Goal: Task Accomplishment & Management: Manage account settings

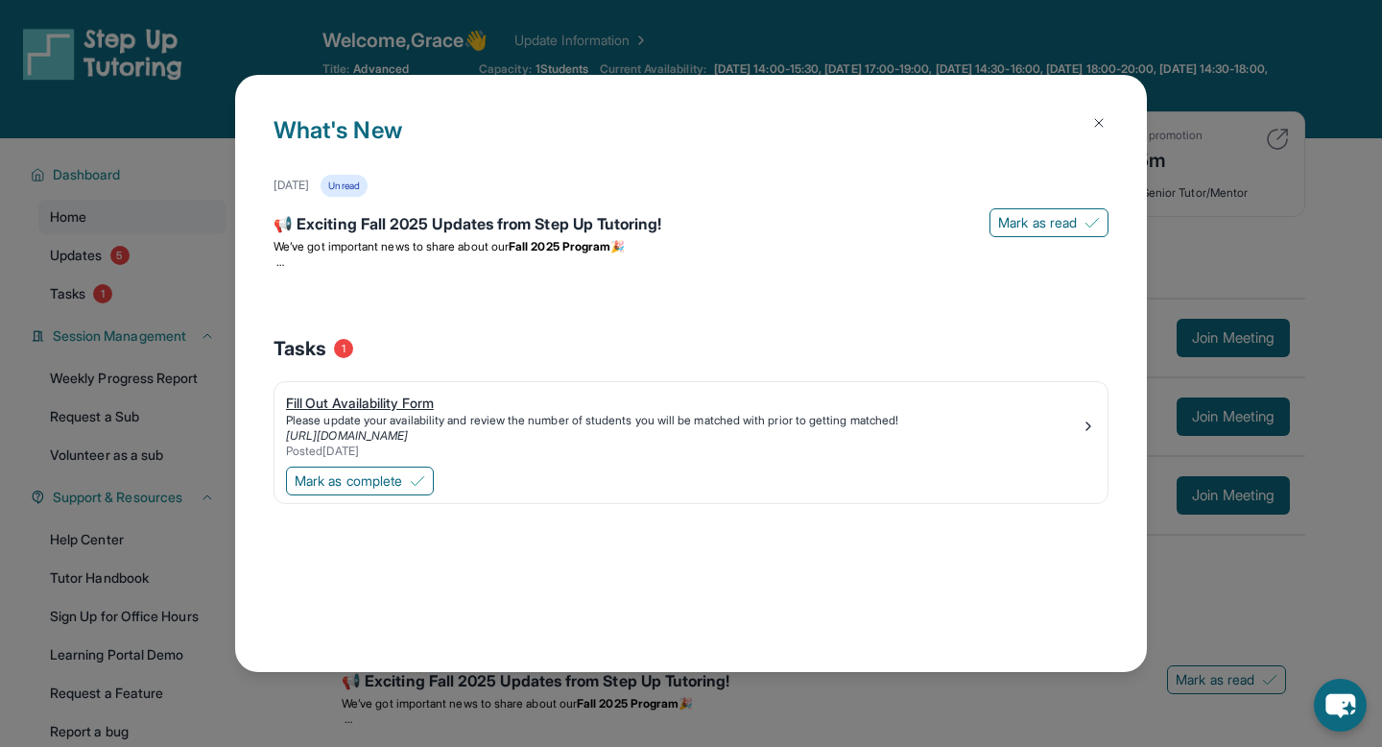
drag, startPoint x: 406, startPoint y: 482, endPoint x: 757, endPoint y: 446, distance: 353.1
click at [757, 446] on div "Fill Out Availability Form Please update your availability and review the numbe…" at bounding box center [691, 442] width 835 height 123
click at [1091, 427] on img at bounding box center [1088, 426] width 15 height 15
click at [381, 483] on span "Mark as complete" at bounding box center [349, 480] width 108 height 19
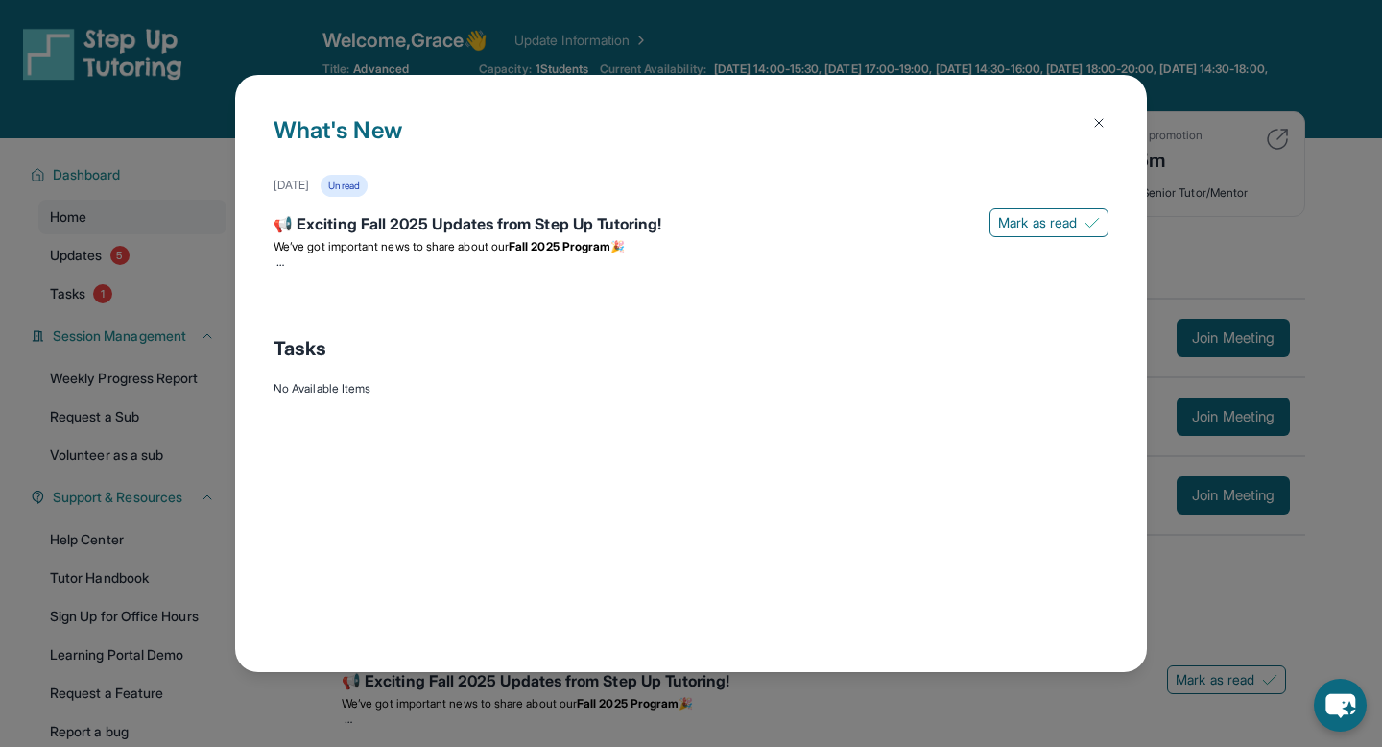
click at [1111, 131] on button at bounding box center [1099, 123] width 38 height 38
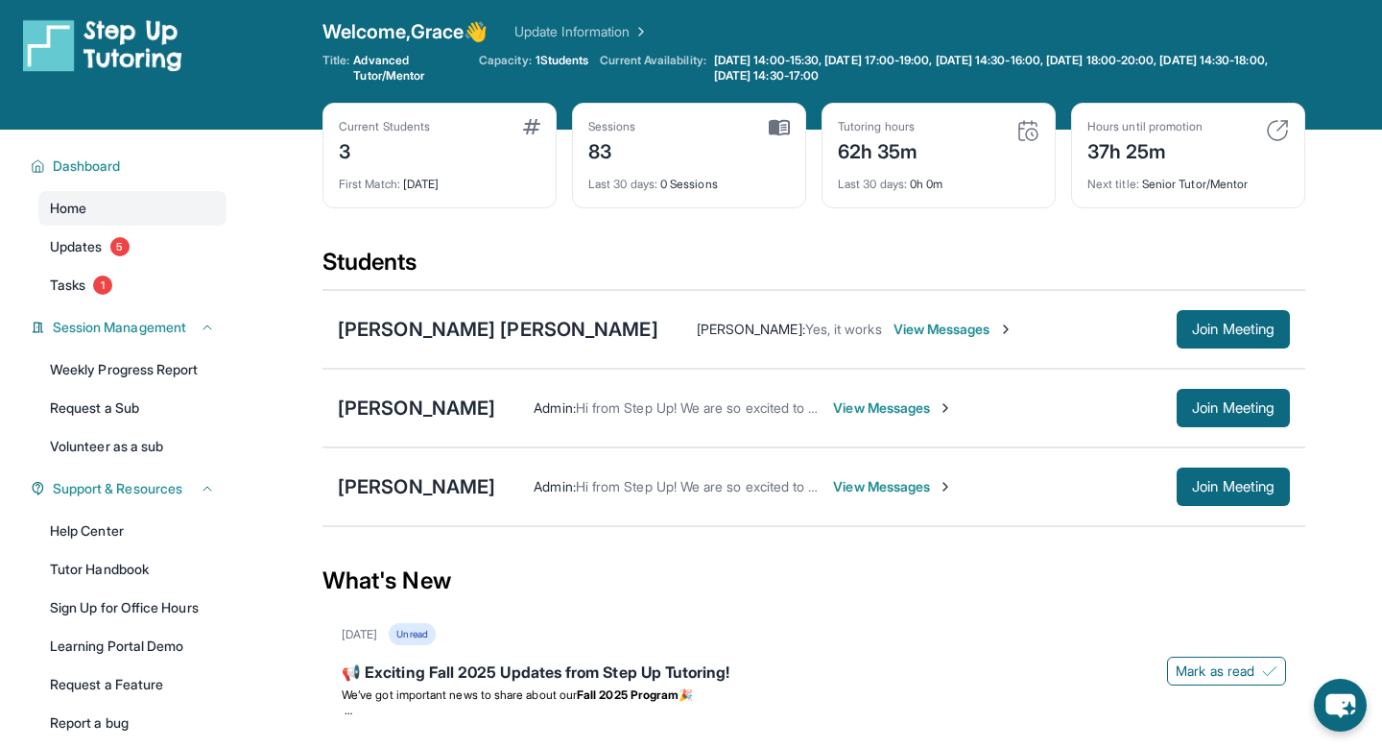
scroll to position [1, 0]
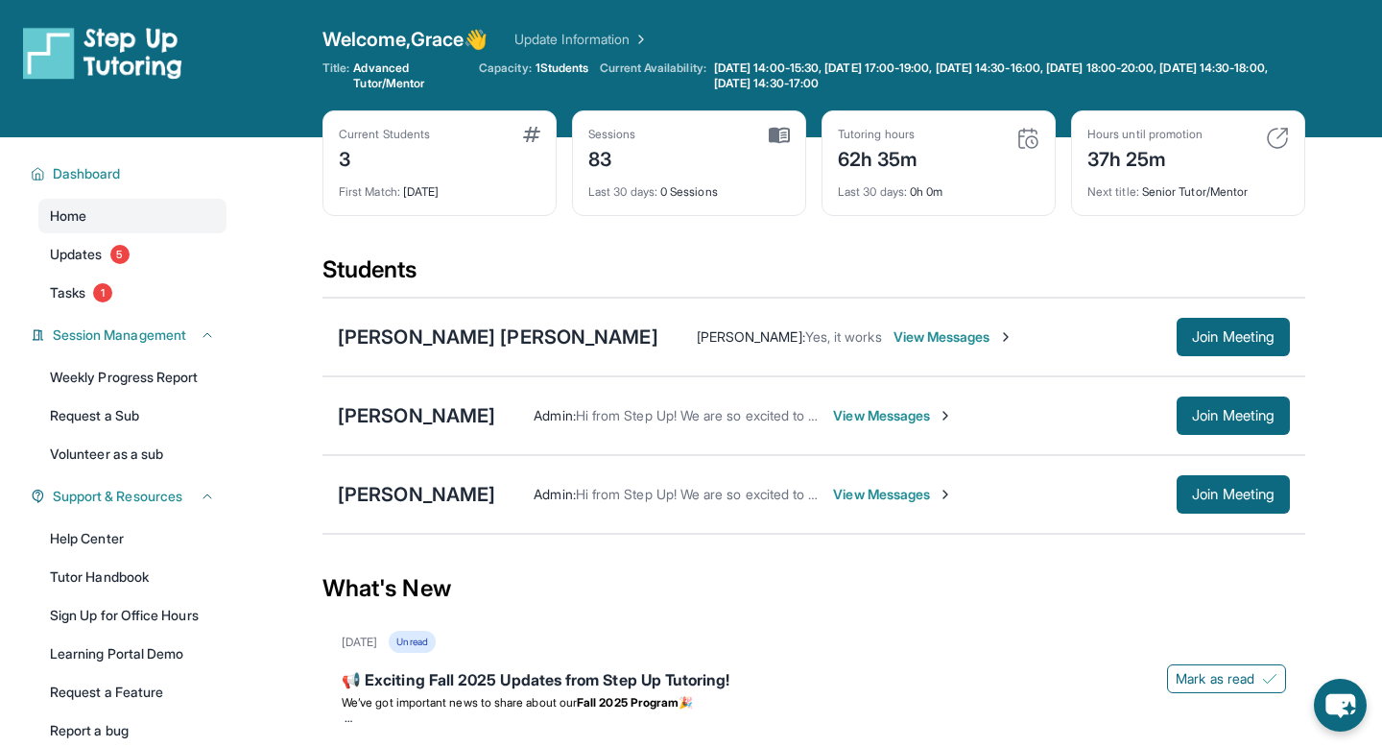
click at [575, 41] on link "Update Information" at bounding box center [582, 39] width 134 height 19
click at [75, 247] on span "Updates" at bounding box center [76, 254] width 53 height 19
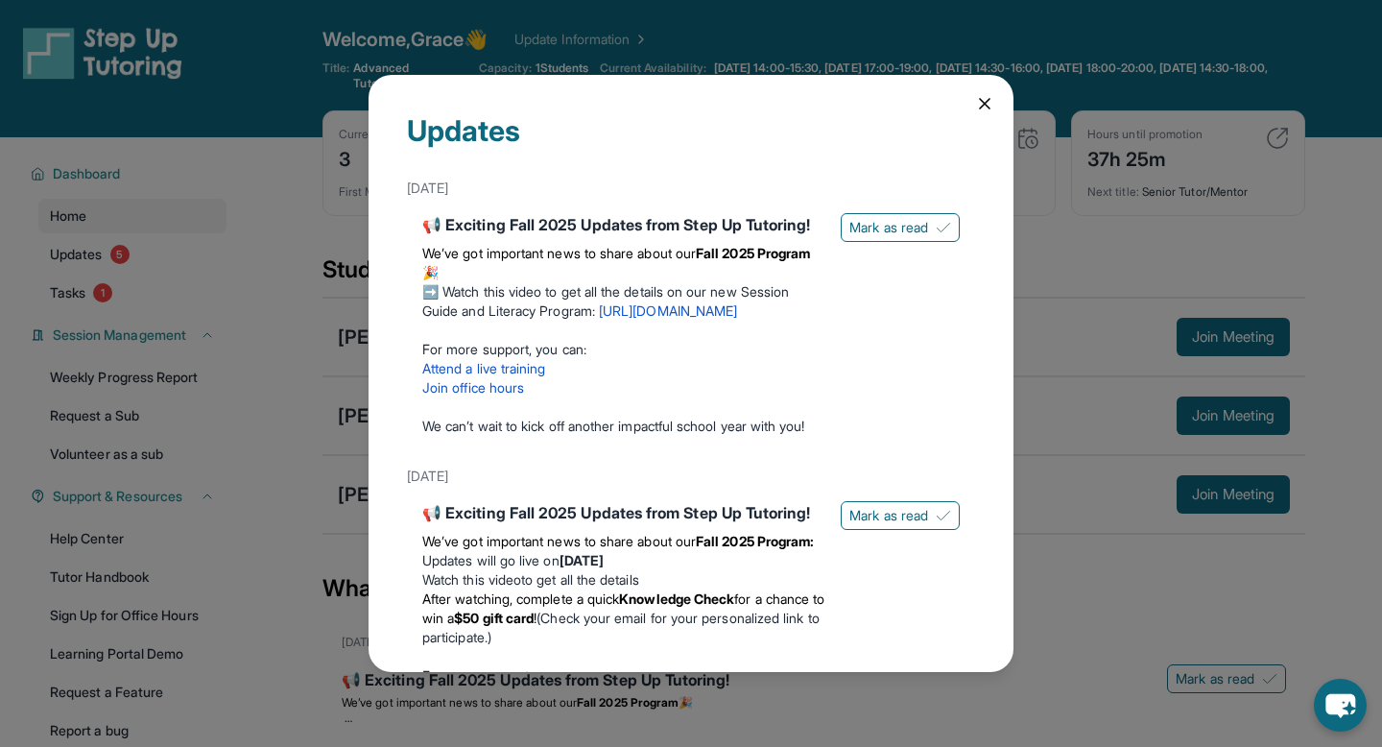
click at [300, 273] on div "Updates September 5th 📢 Exciting Fall 2025 Updates from Step Up Tutoring! We’ve…" at bounding box center [691, 373] width 1382 height 747
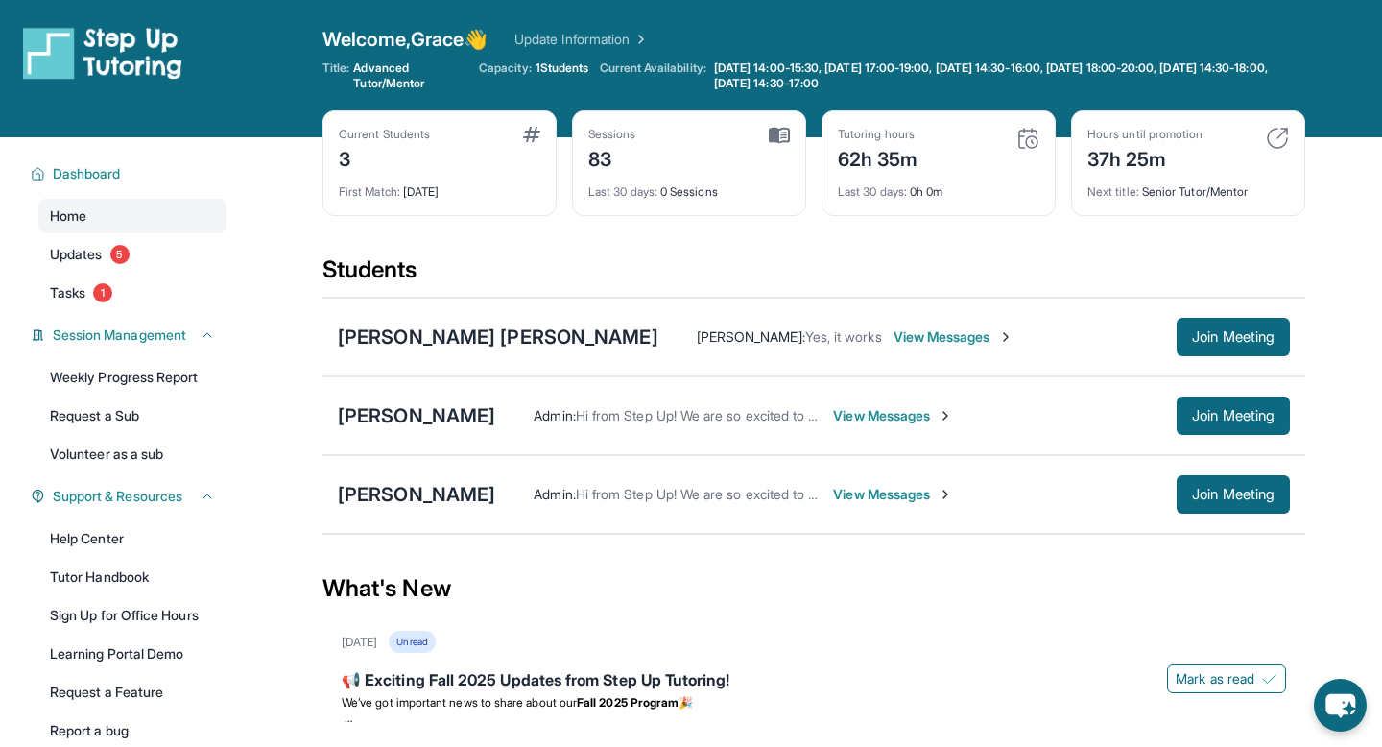
click at [1014, 331] on span "View Messages" at bounding box center [954, 336] width 120 height 19
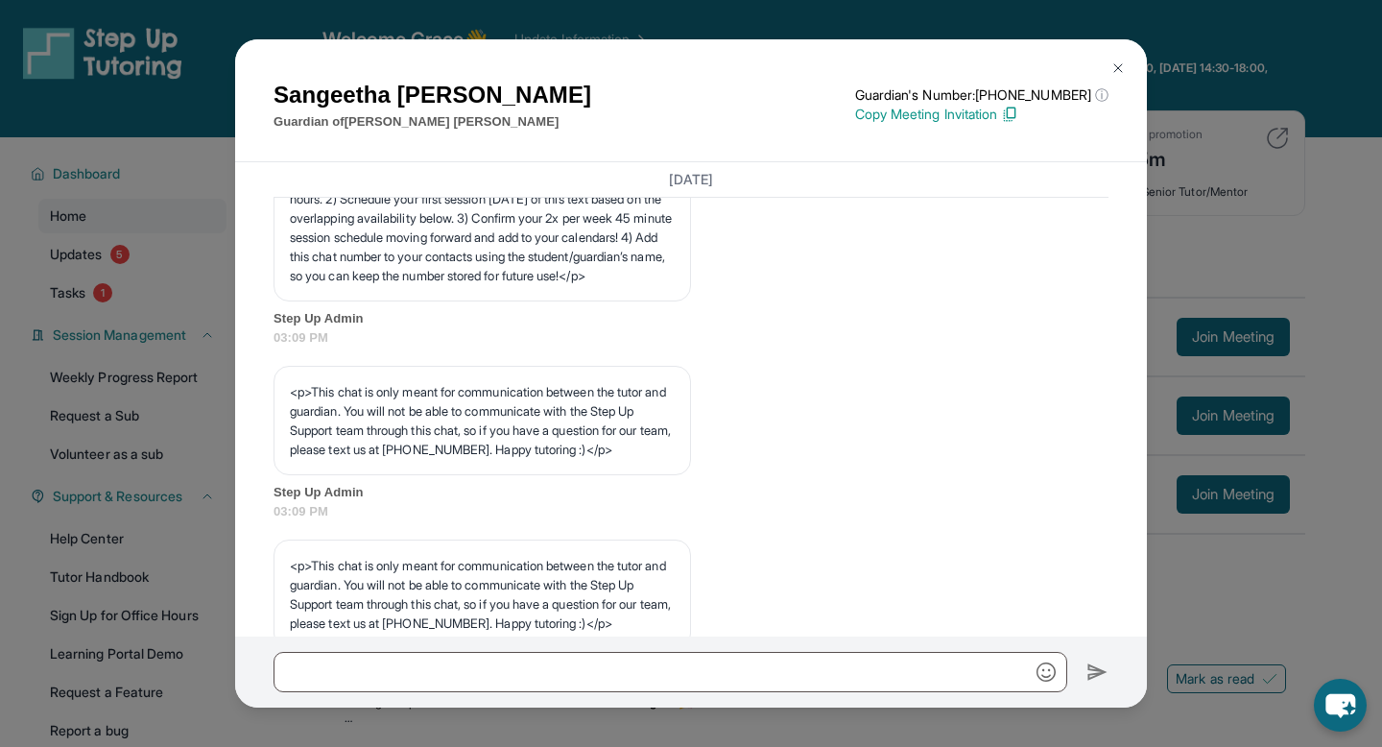
scroll to position [520, 0]
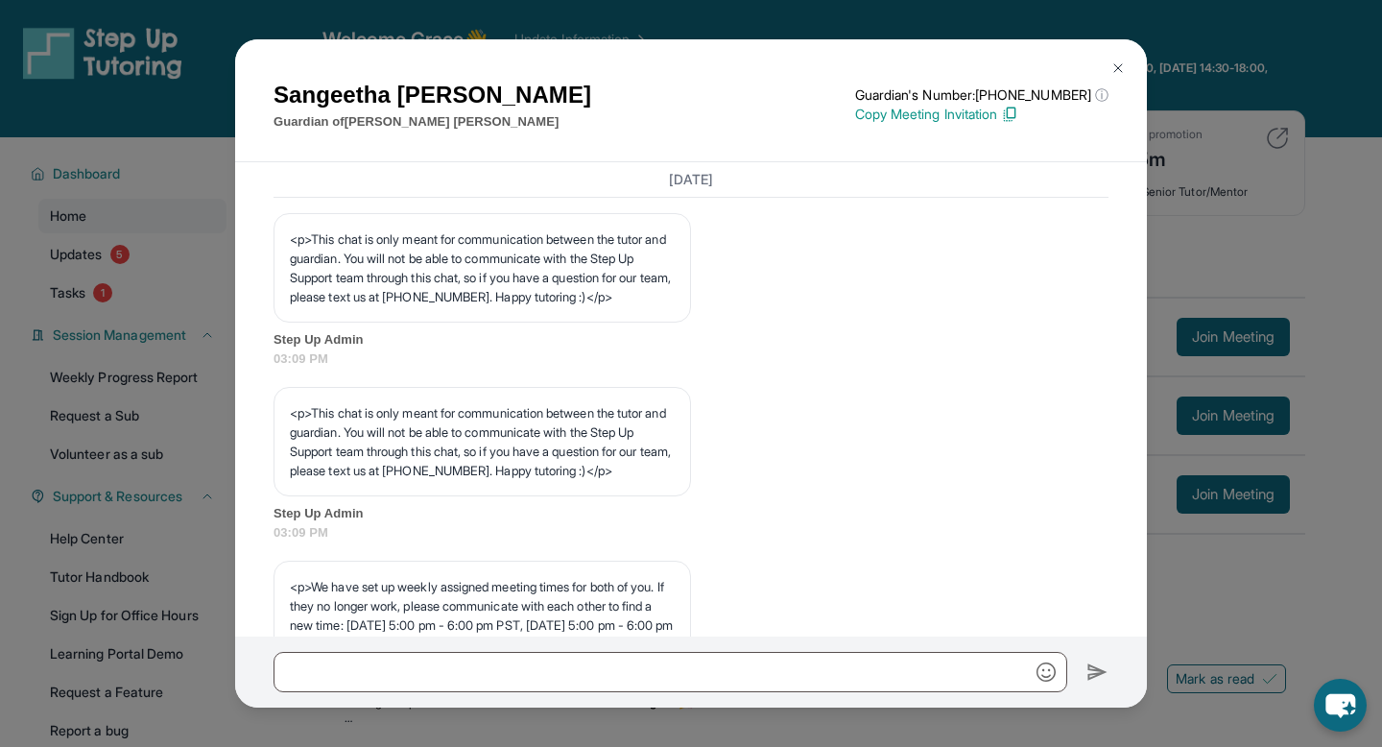
click at [1115, 58] on button at bounding box center [1118, 68] width 38 height 38
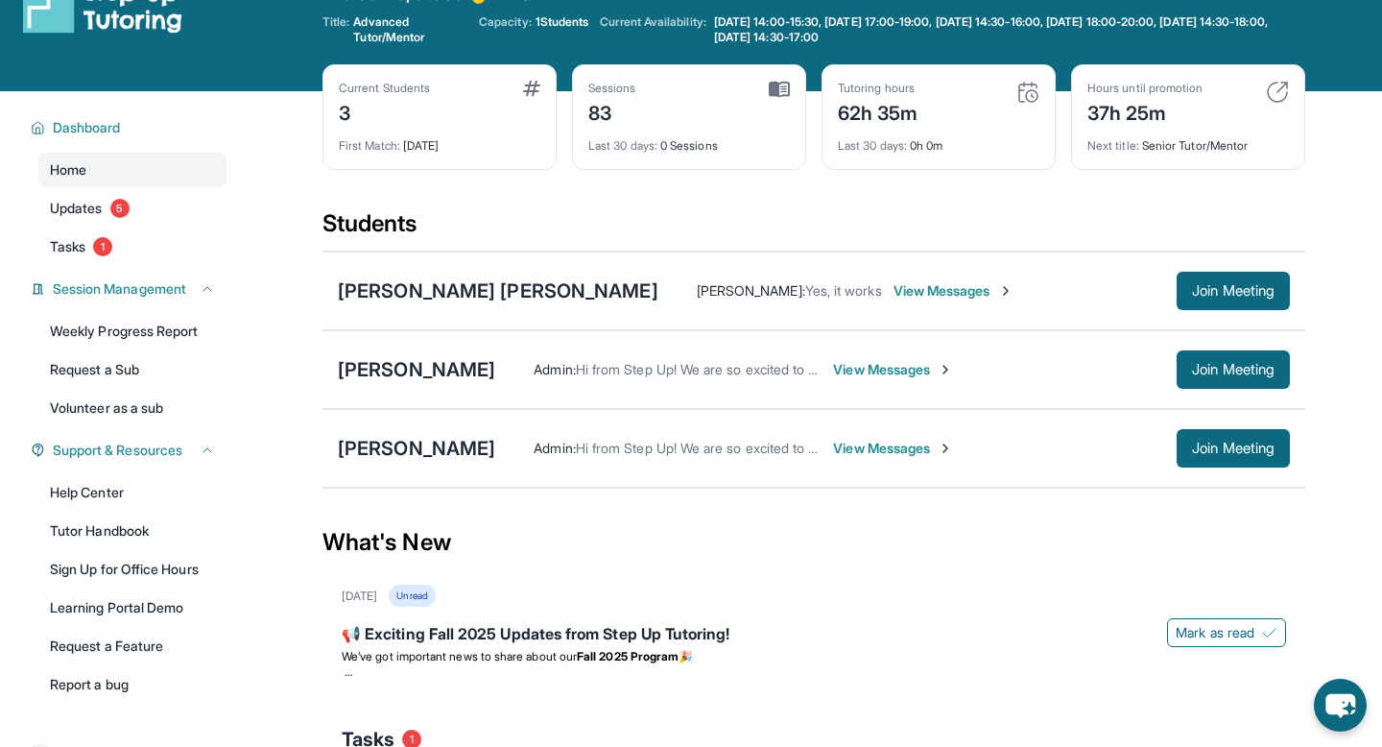
scroll to position [52, 0]
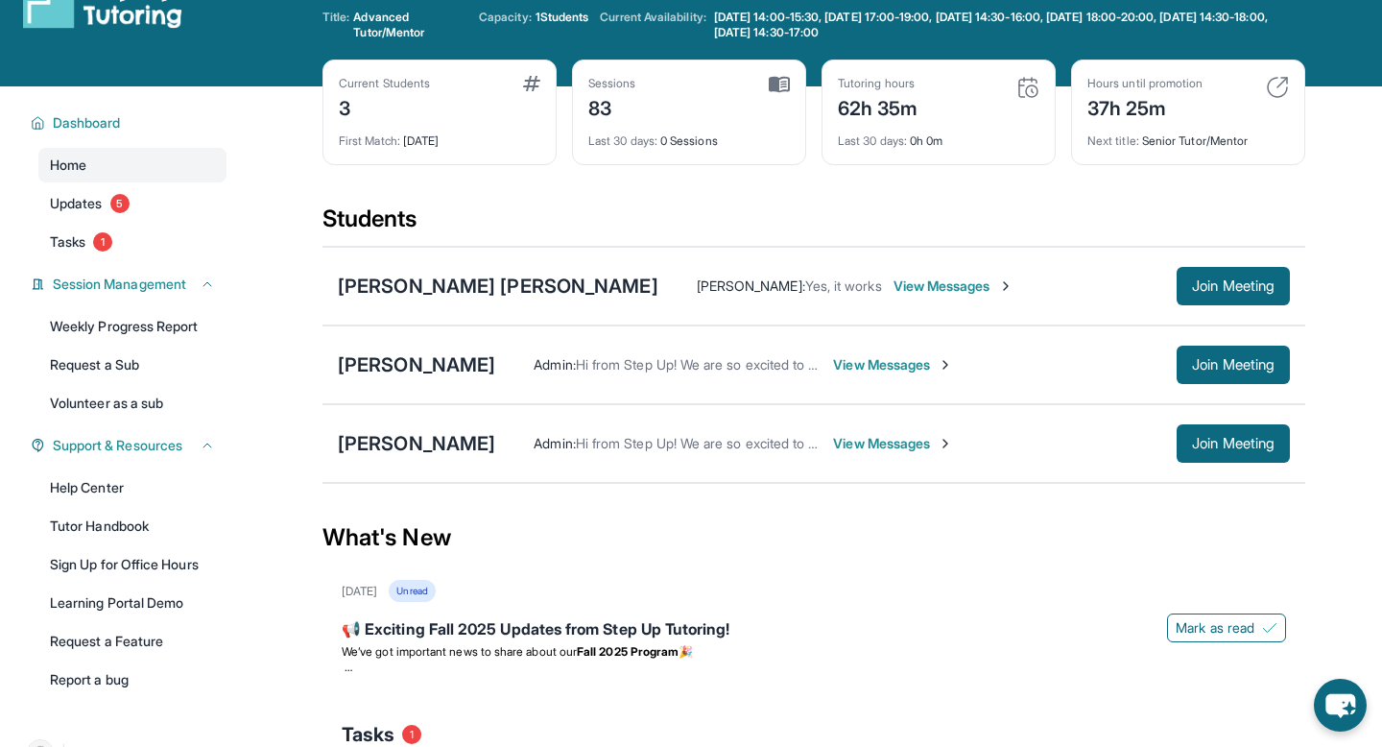
click at [1014, 284] on span "View Messages" at bounding box center [954, 285] width 120 height 19
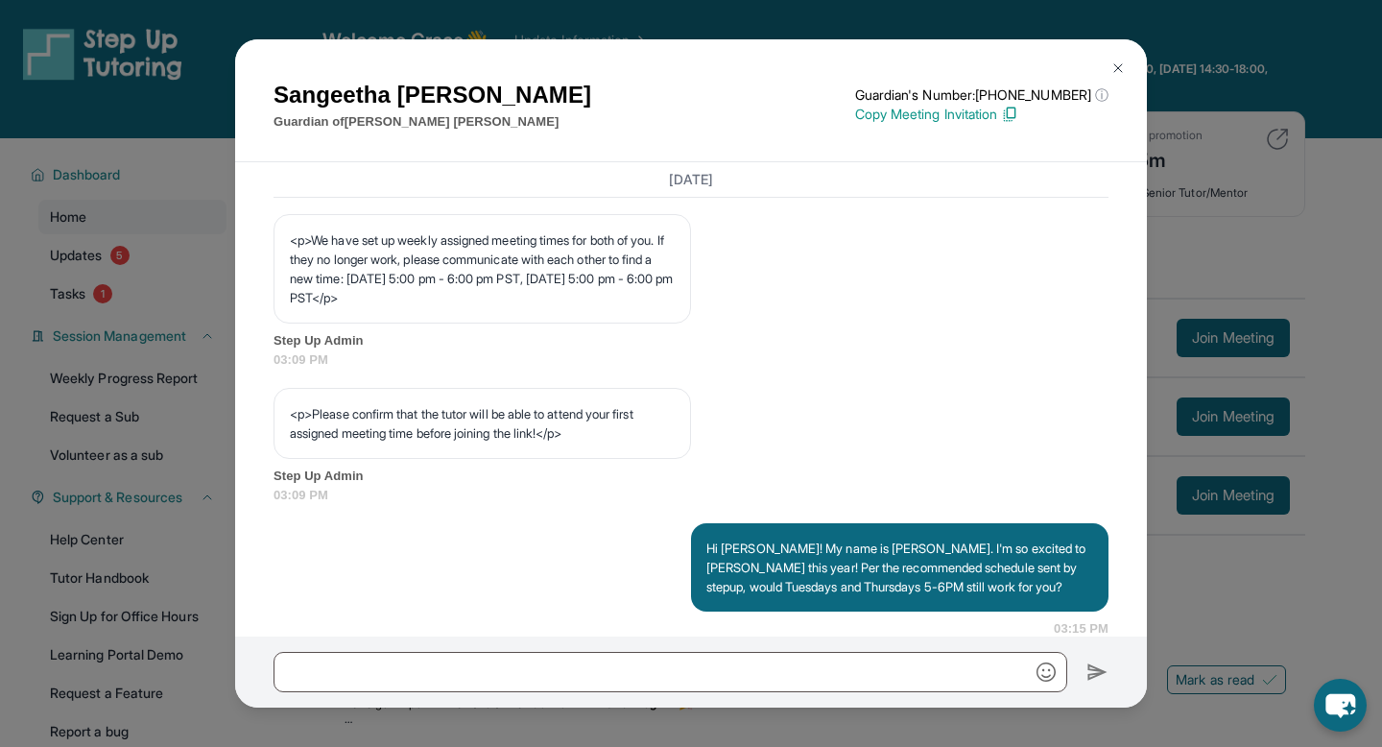
scroll to position [1315, 0]
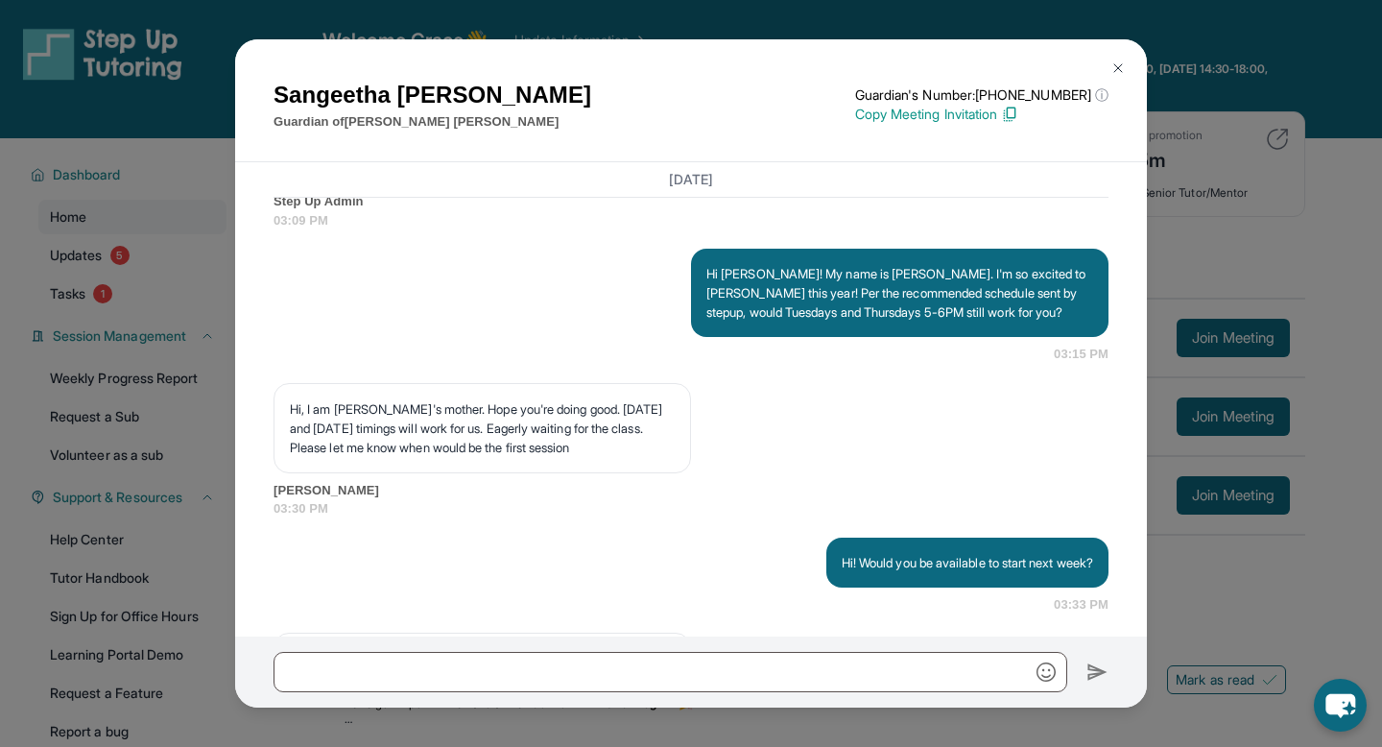
click at [1120, 65] on img at bounding box center [1118, 67] width 15 height 15
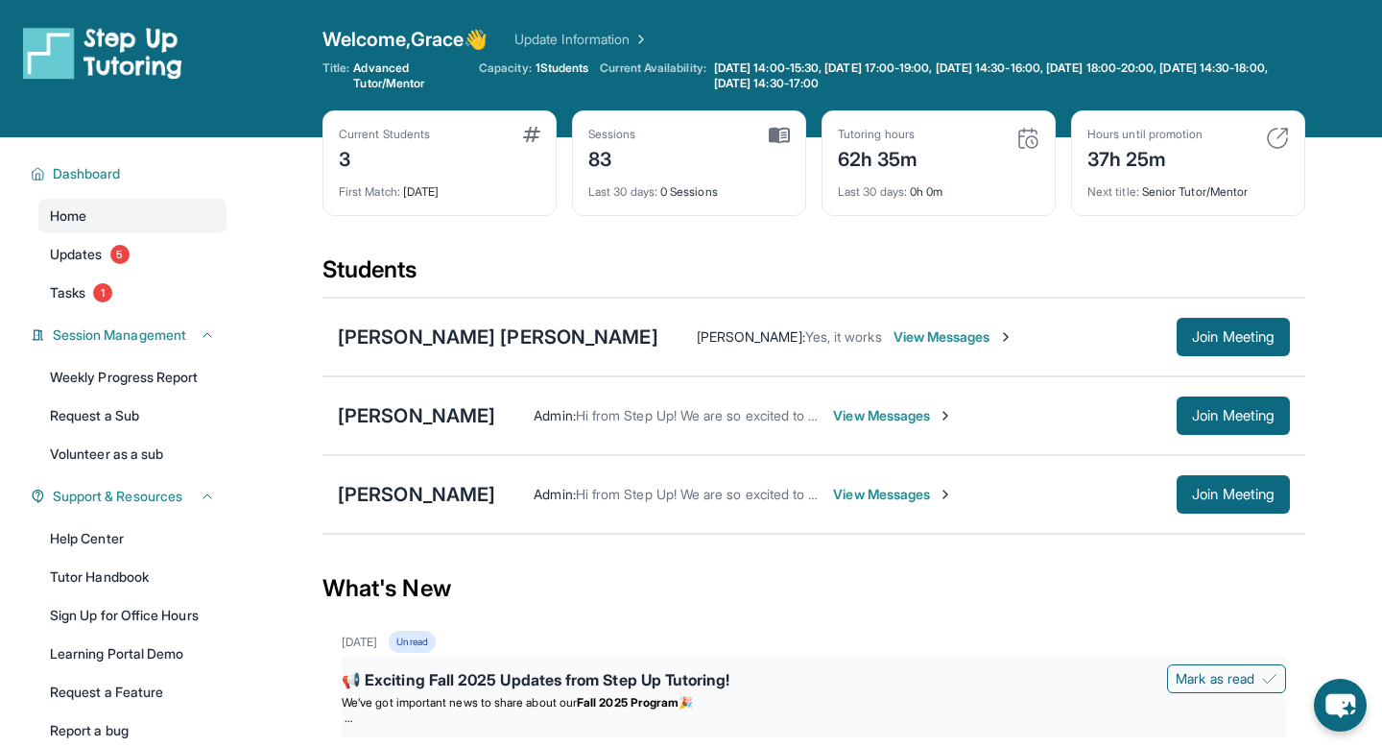
scroll to position [0, 0]
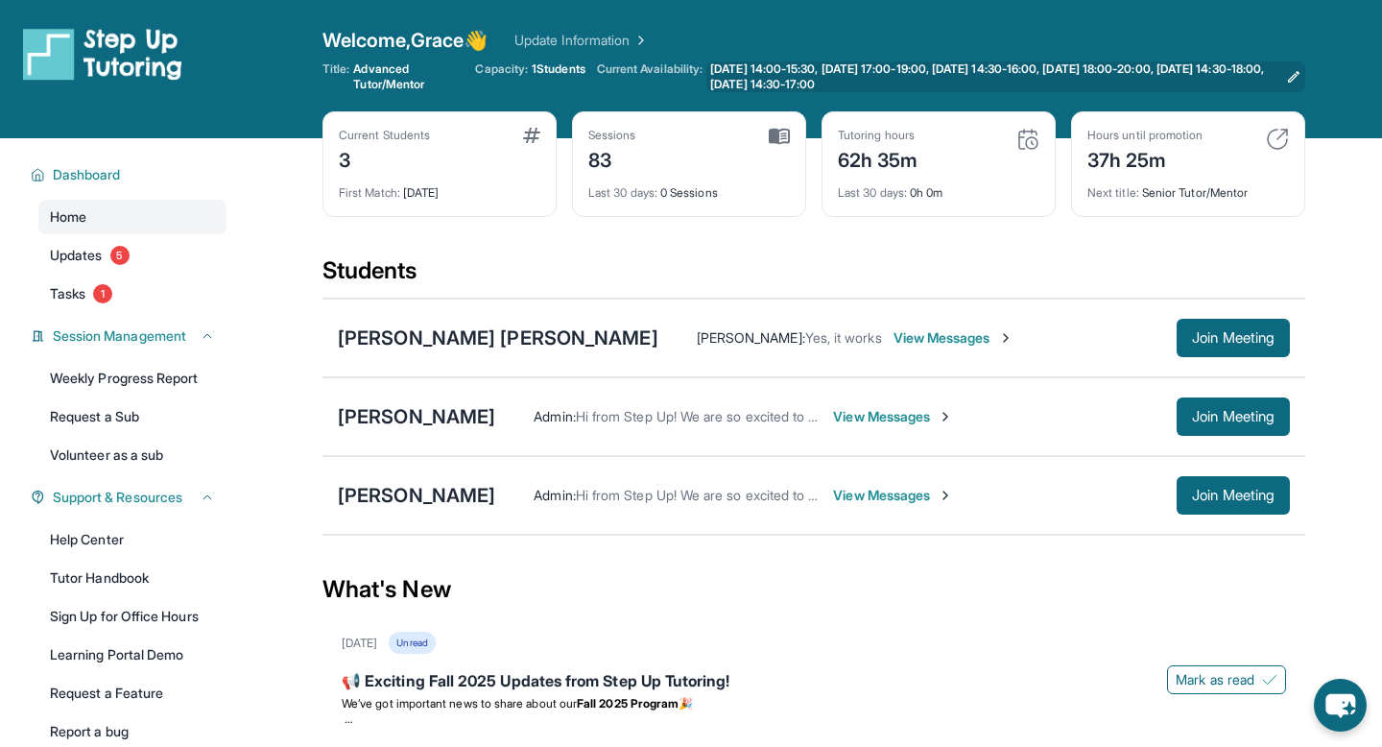
click at [1235, 76] on link "[DATE] 14:00-15:30, [DATE] 17:00-19:00, [DATE] 14:30-16:00, [DATE] 18:00-20:00,…" at bounding box center [1006, 76] width 599 height 31
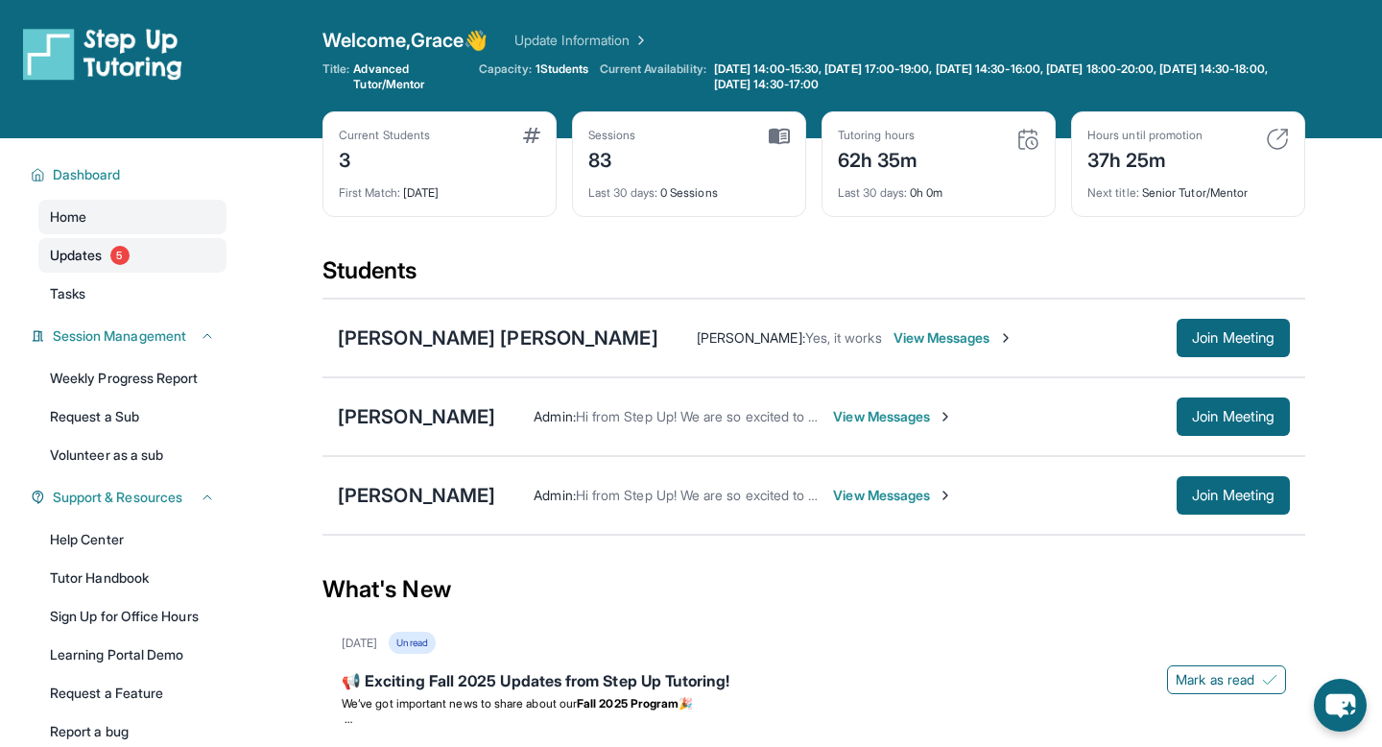
click at [86, 268] on link "Updates 5" at bounding box center [132, 255] width 188 height 35
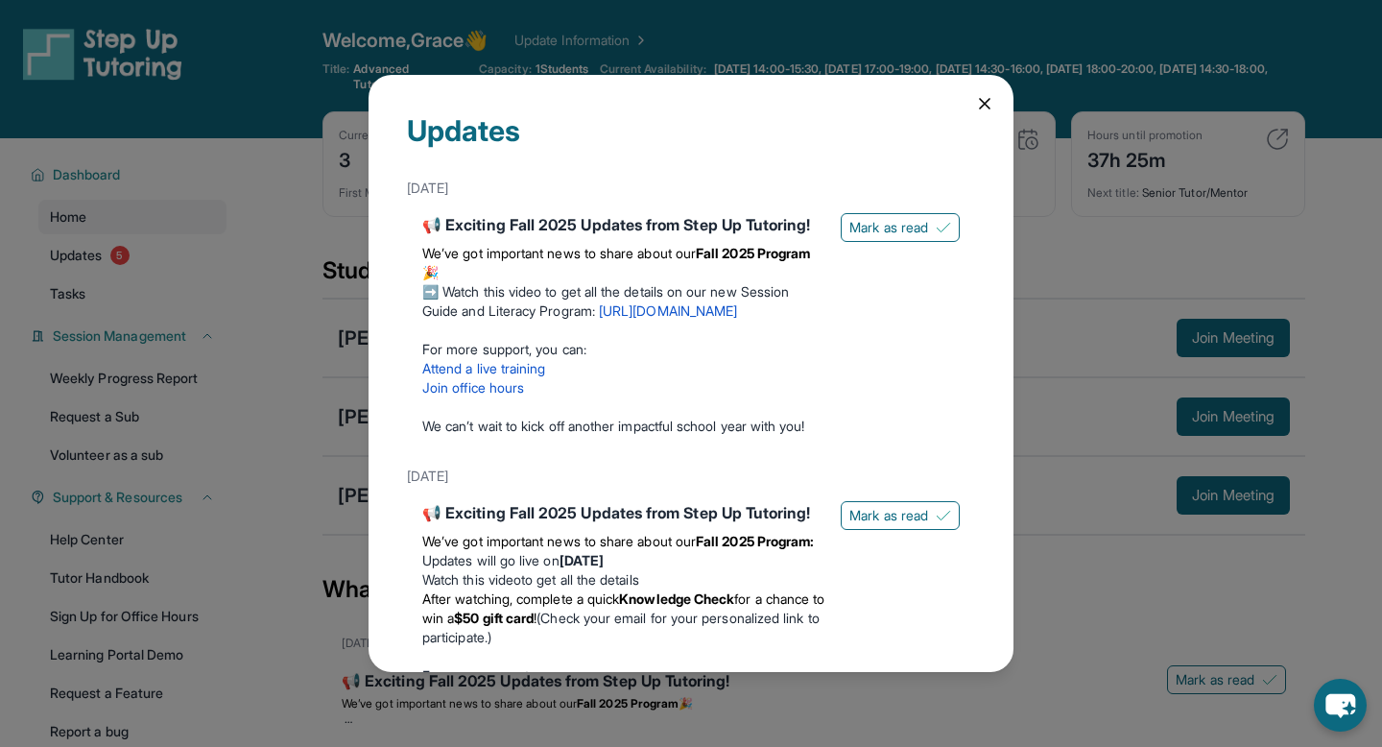
click at [983, 110] on icon at bounding box center [984, 103] width 19 height 19
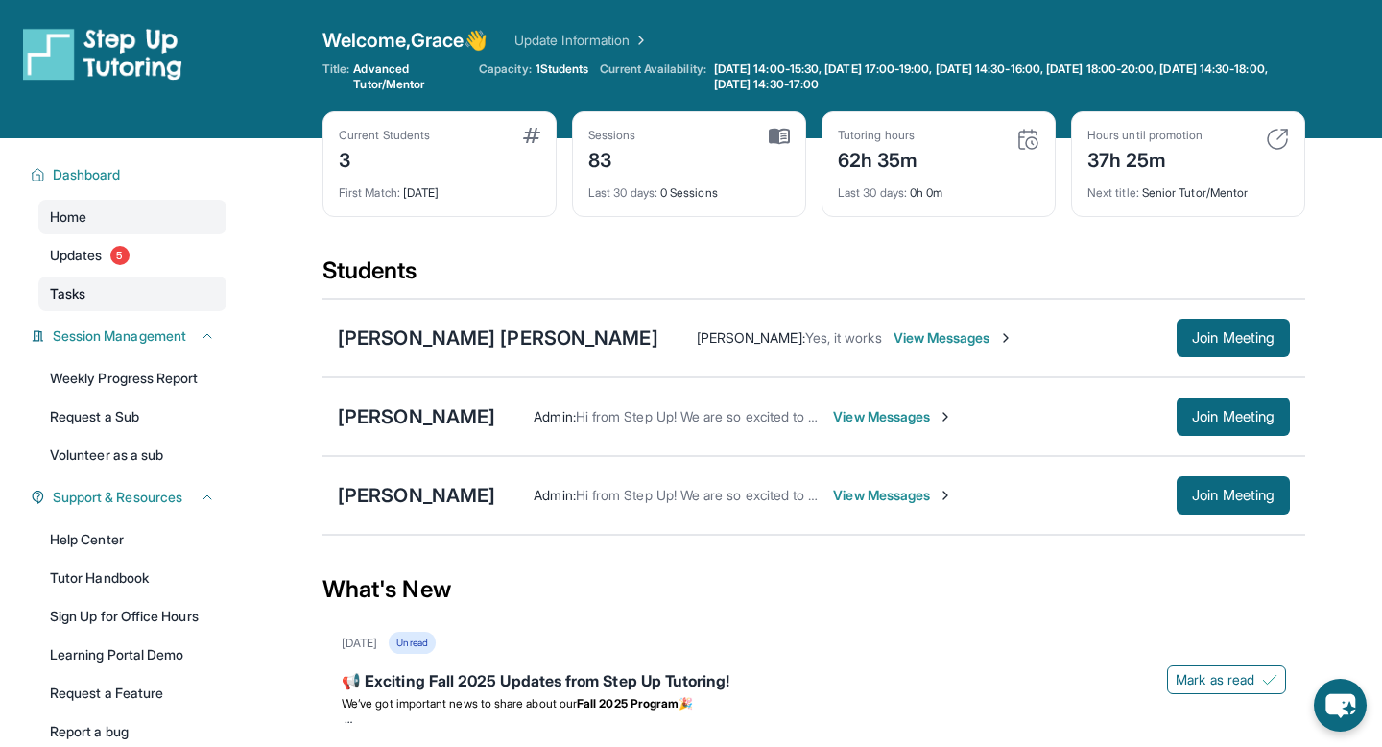
click at [140, 291] on link "Tasks" at bounding box center [132, 293] width 188 height 35
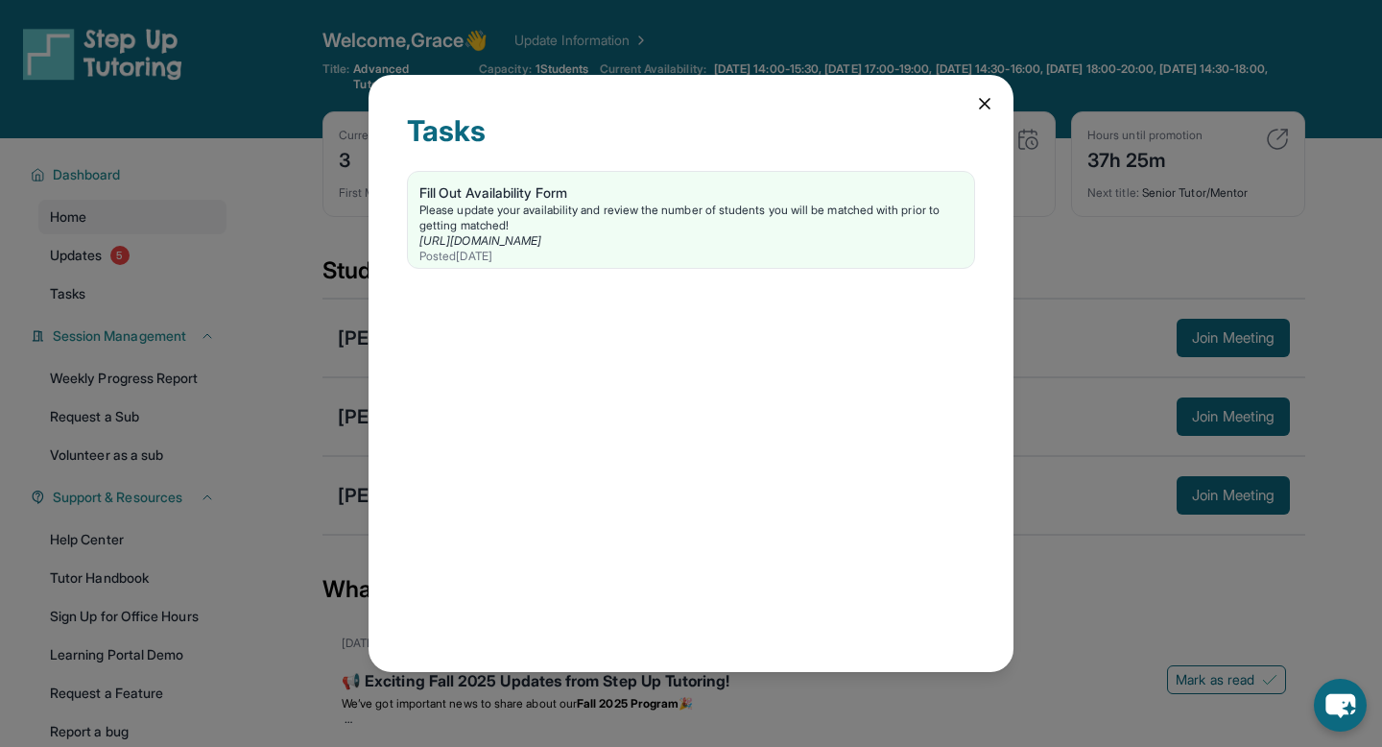
click at [979, 100] on icon at bounding box center [984, 103] width 19 height 19
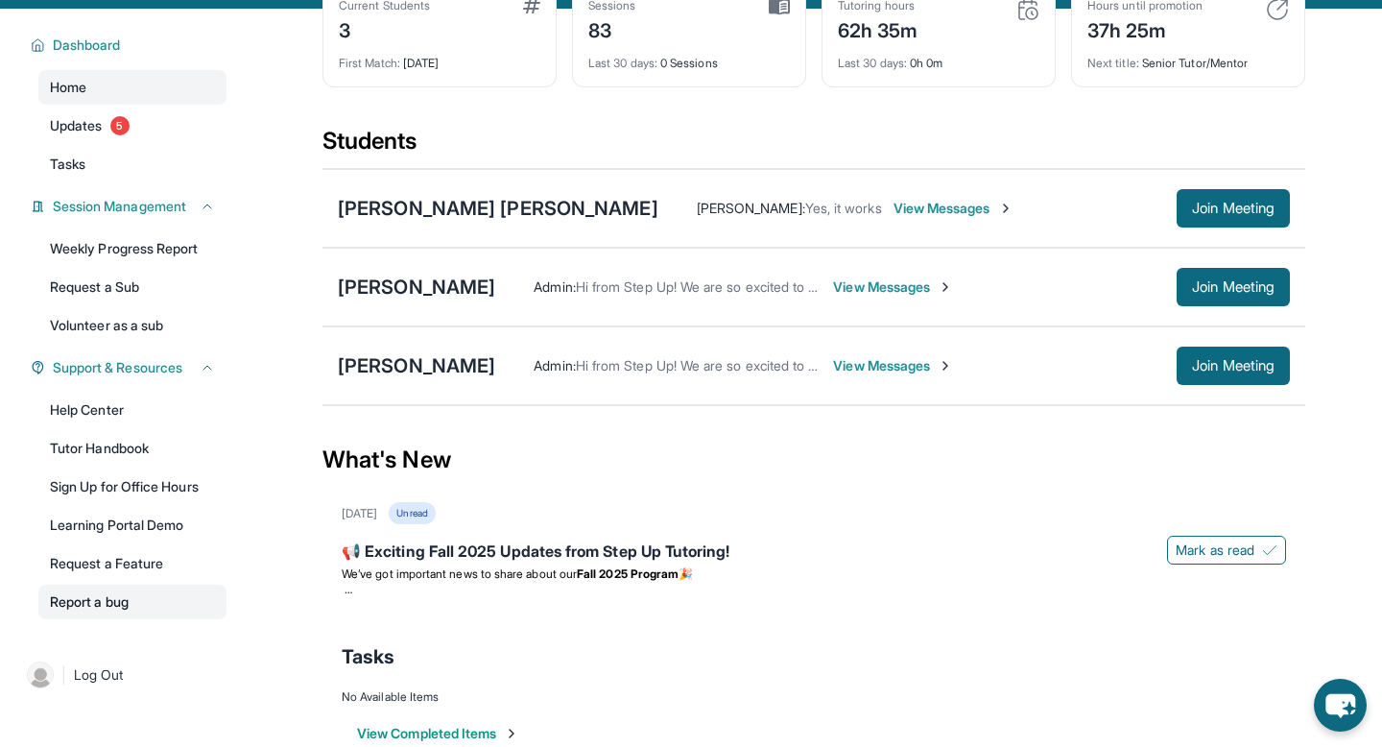
scroll to position [133, 0]
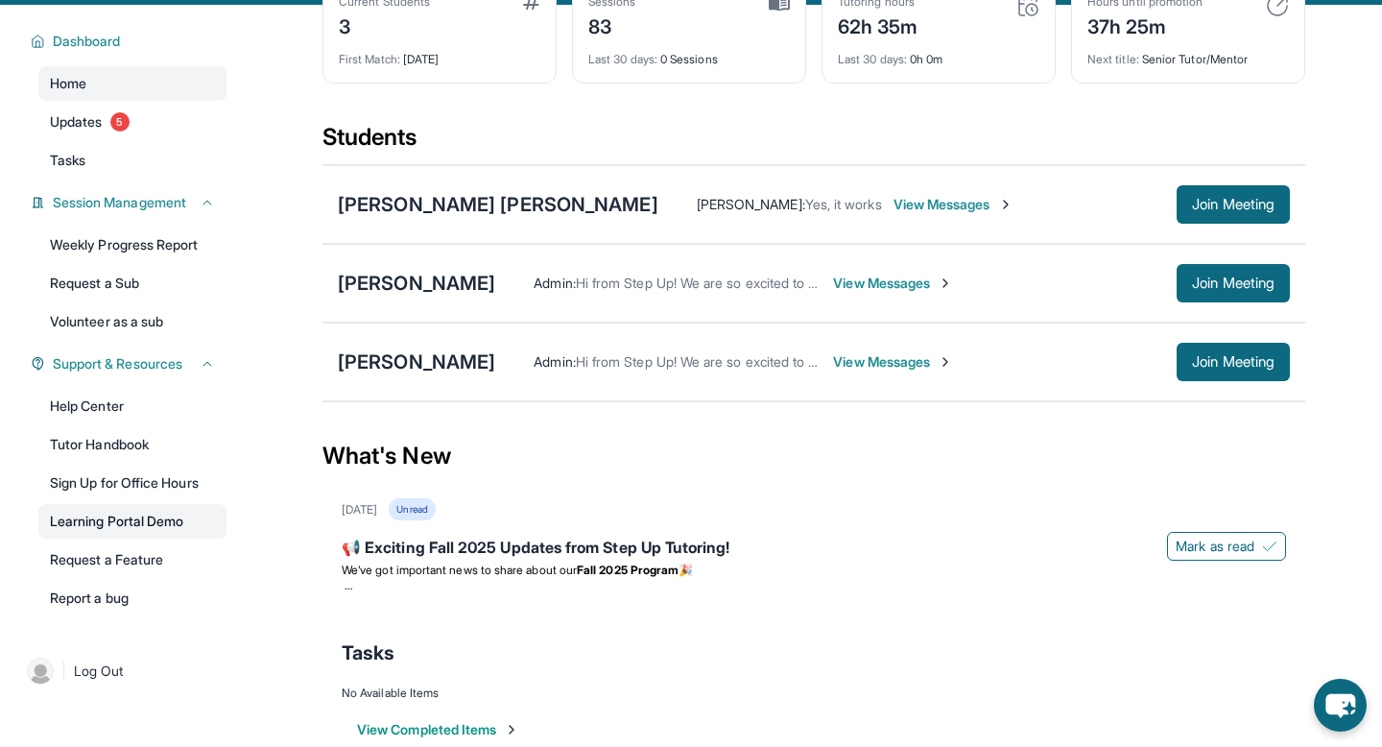
click at [132, 511] on link "Learning Portal Demo" at bounding box center [132, 521] width 188 height 35
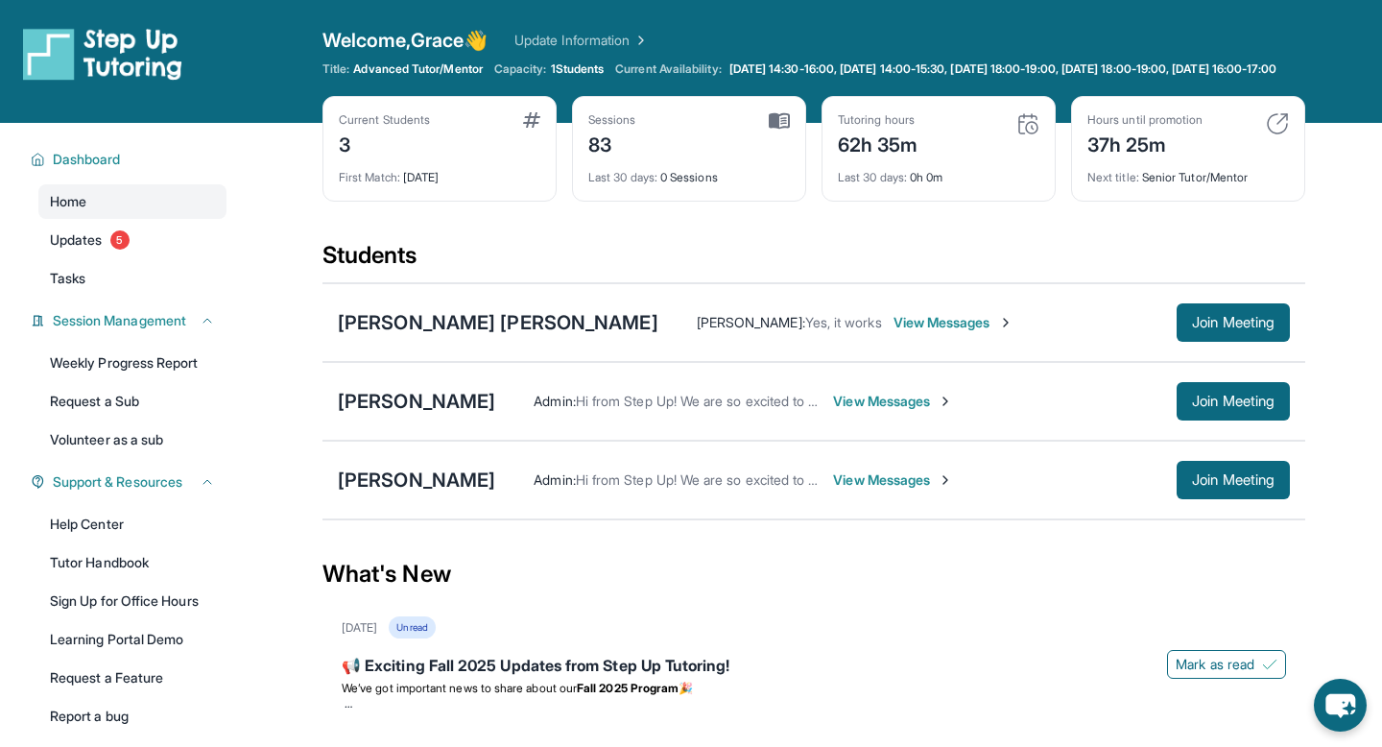
click at [568, 36] on link "Update Information" at bounding box center [582, 40] width 134 height 19
click at [78, 250] on span "Updates" at bounding box center [76, 239] width 53 height 19
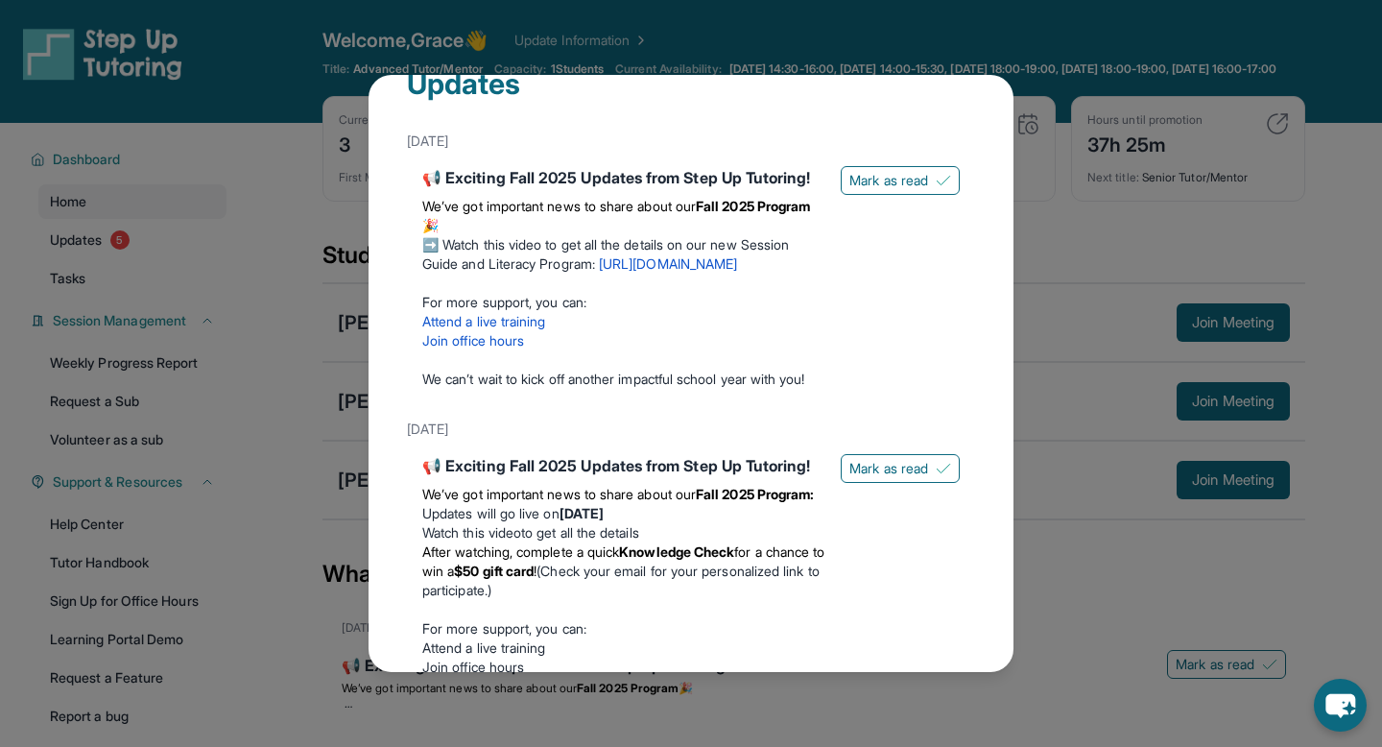
scroll to position [36, 0]
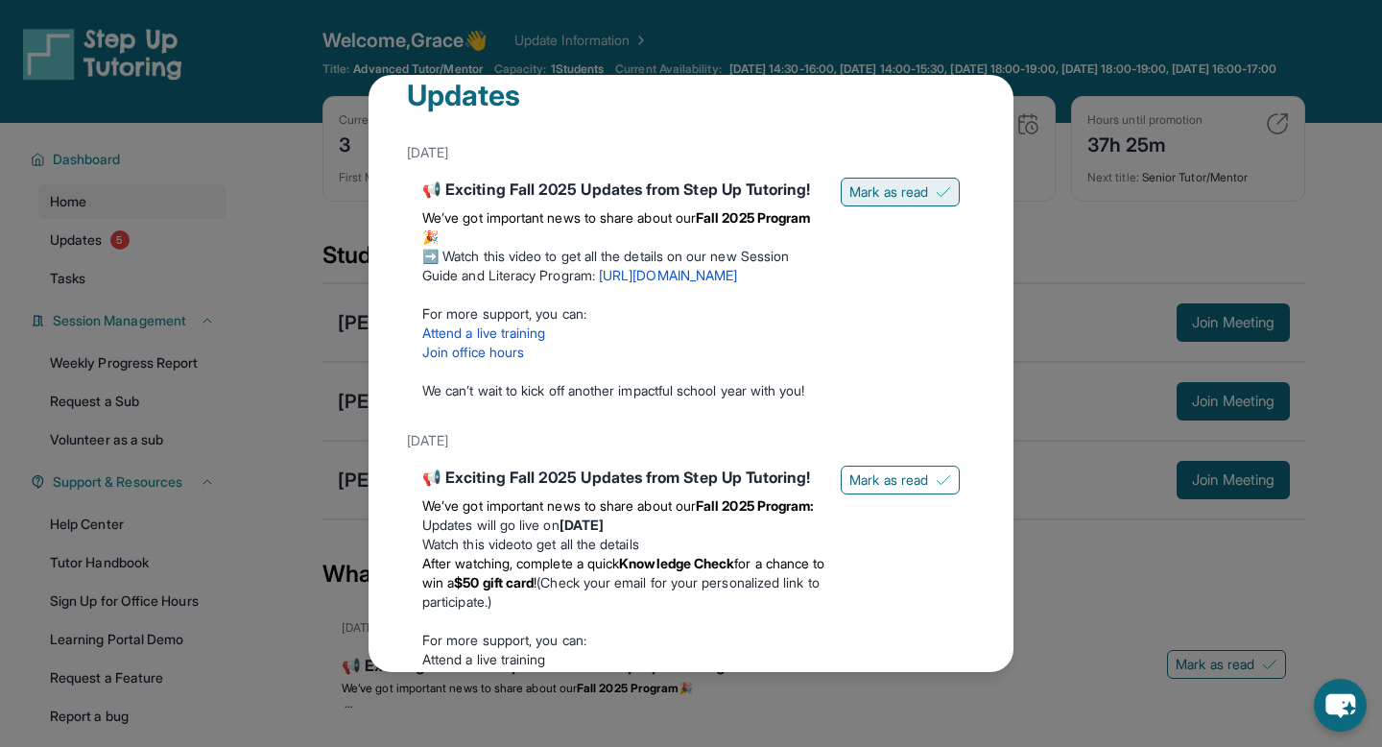
click at [927, 198] on span "Mark as read" at bounding box center [889, 191] width 79 height 19
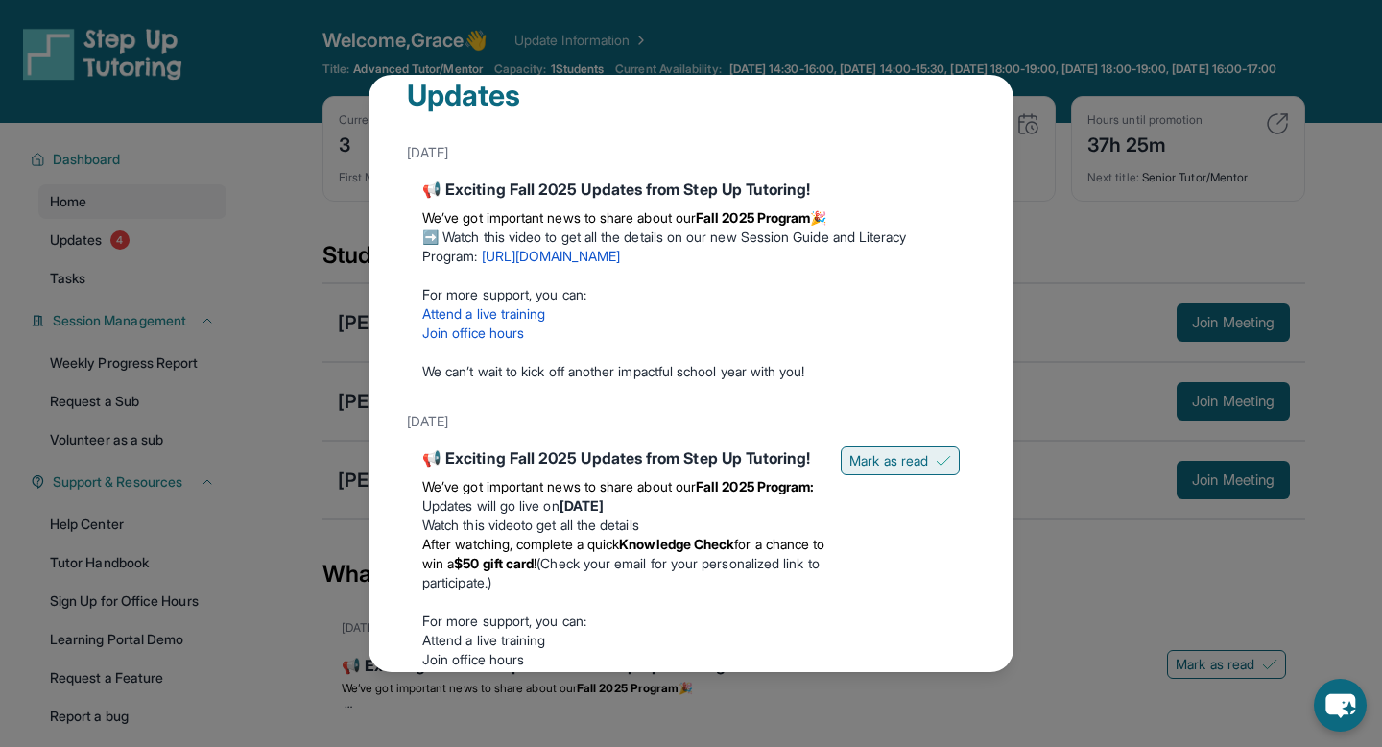
click at [870, 472] on button "Mark as read" at bounding box center [900, 460] width 119 height 29
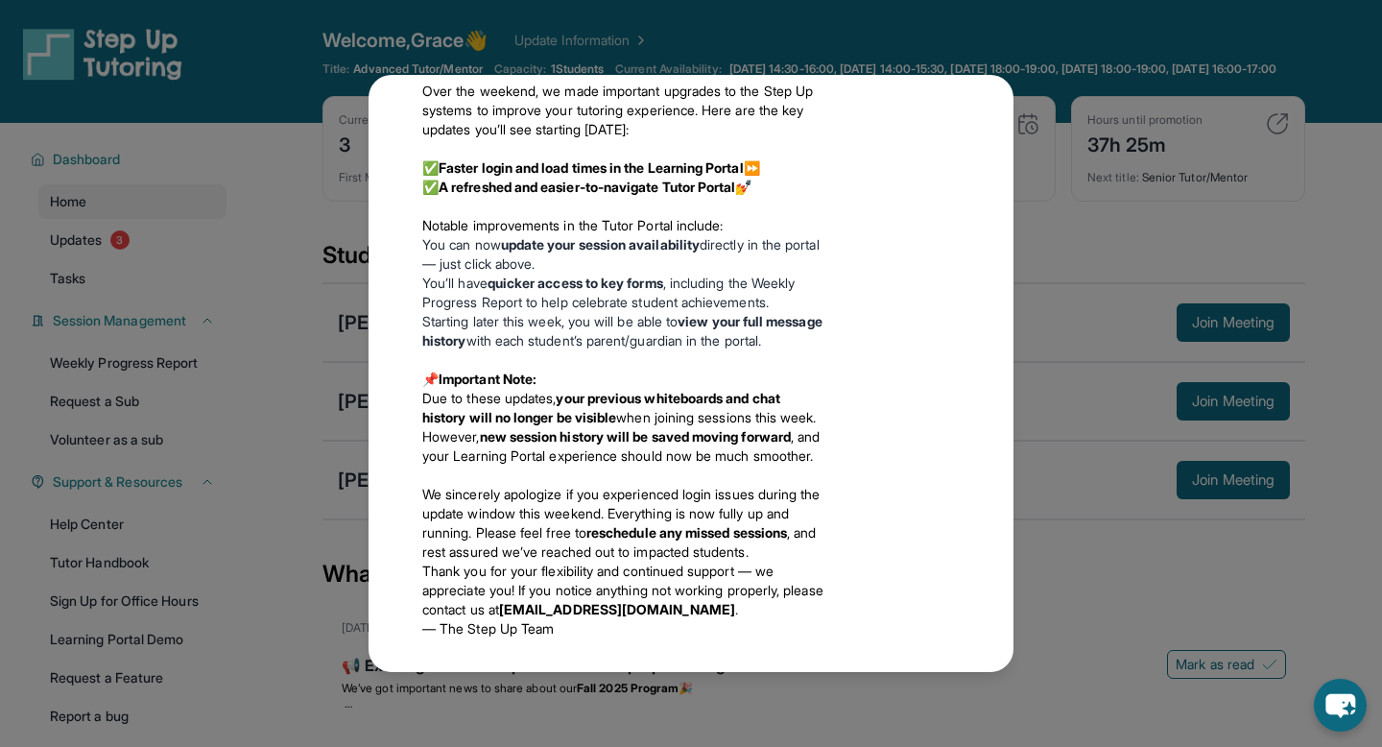
scroll to position [1402, 0]
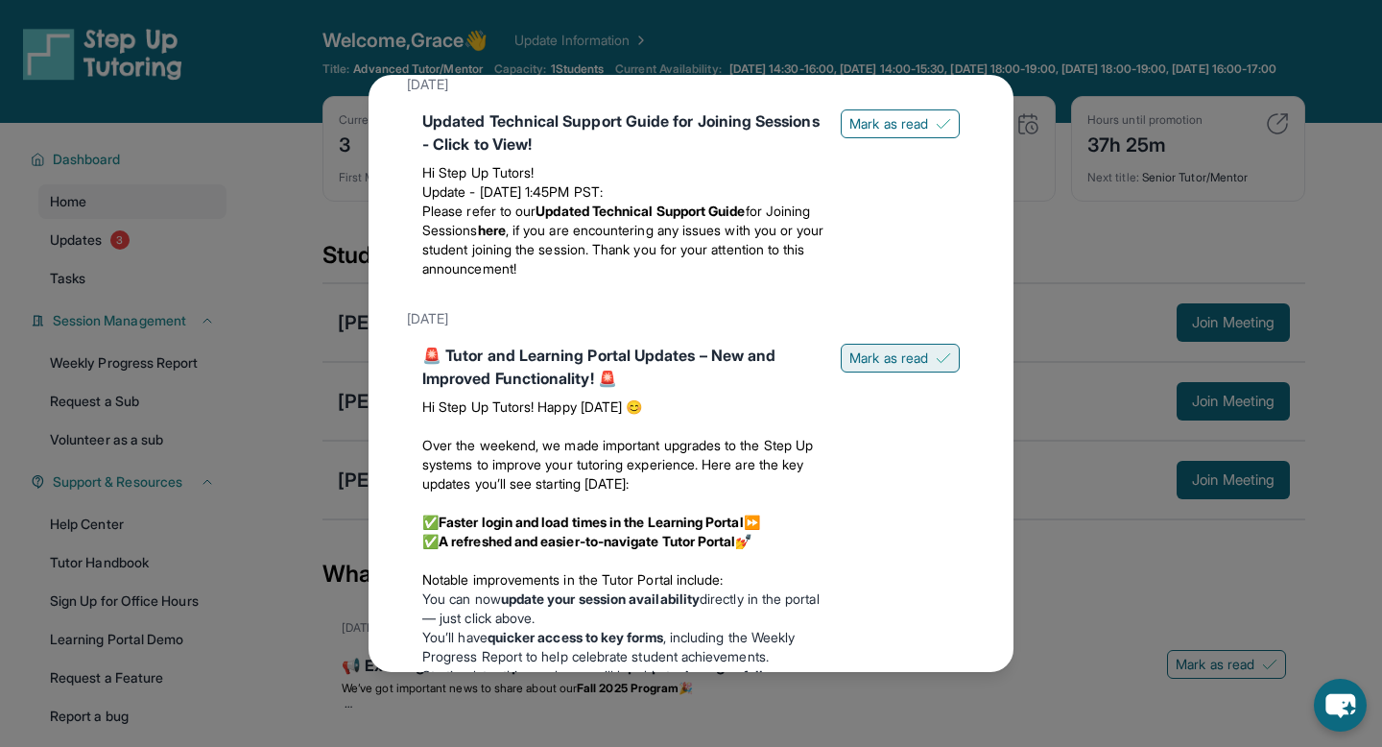
click at [880, 372] on button "Mark as read" at bounding box center [900, 358] width 119 height 29
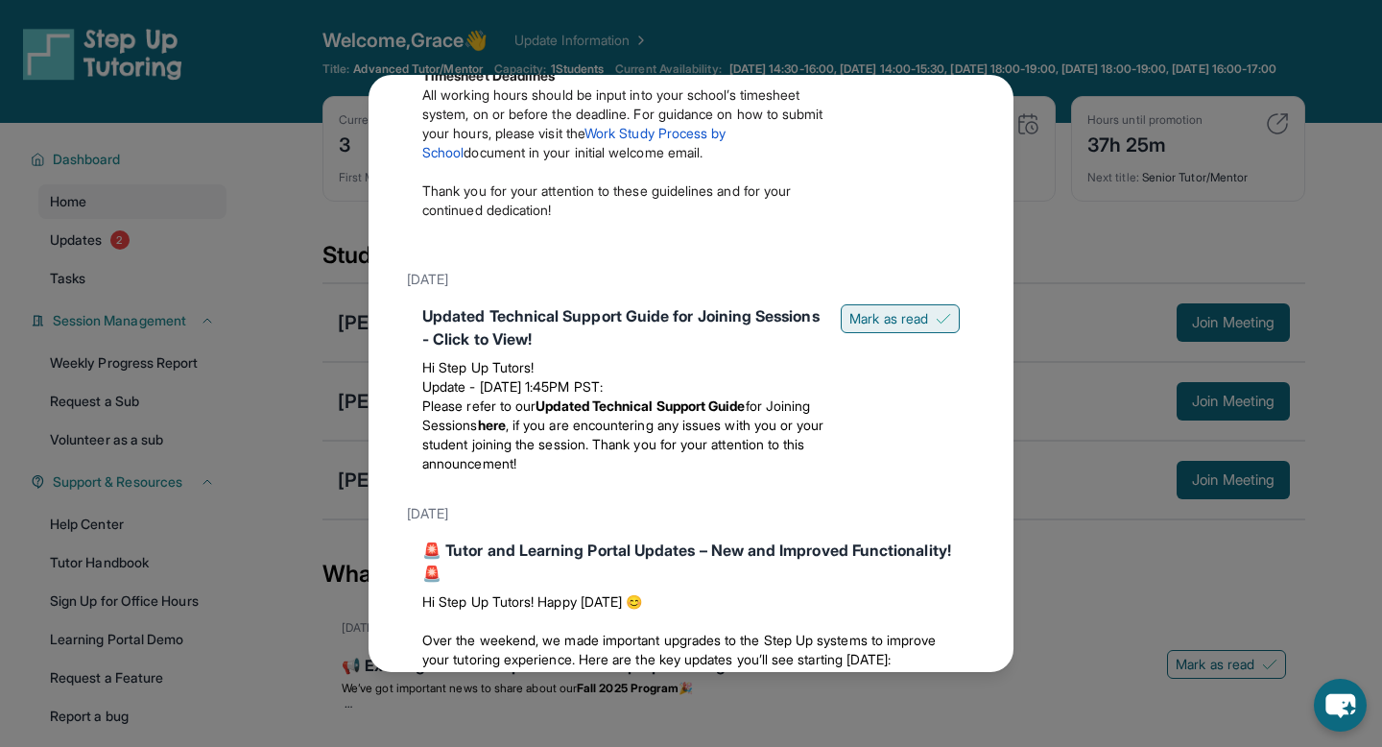
click at [881, 325] on span "Mark as read" at bounding box center [889, 318] width 79 height 19
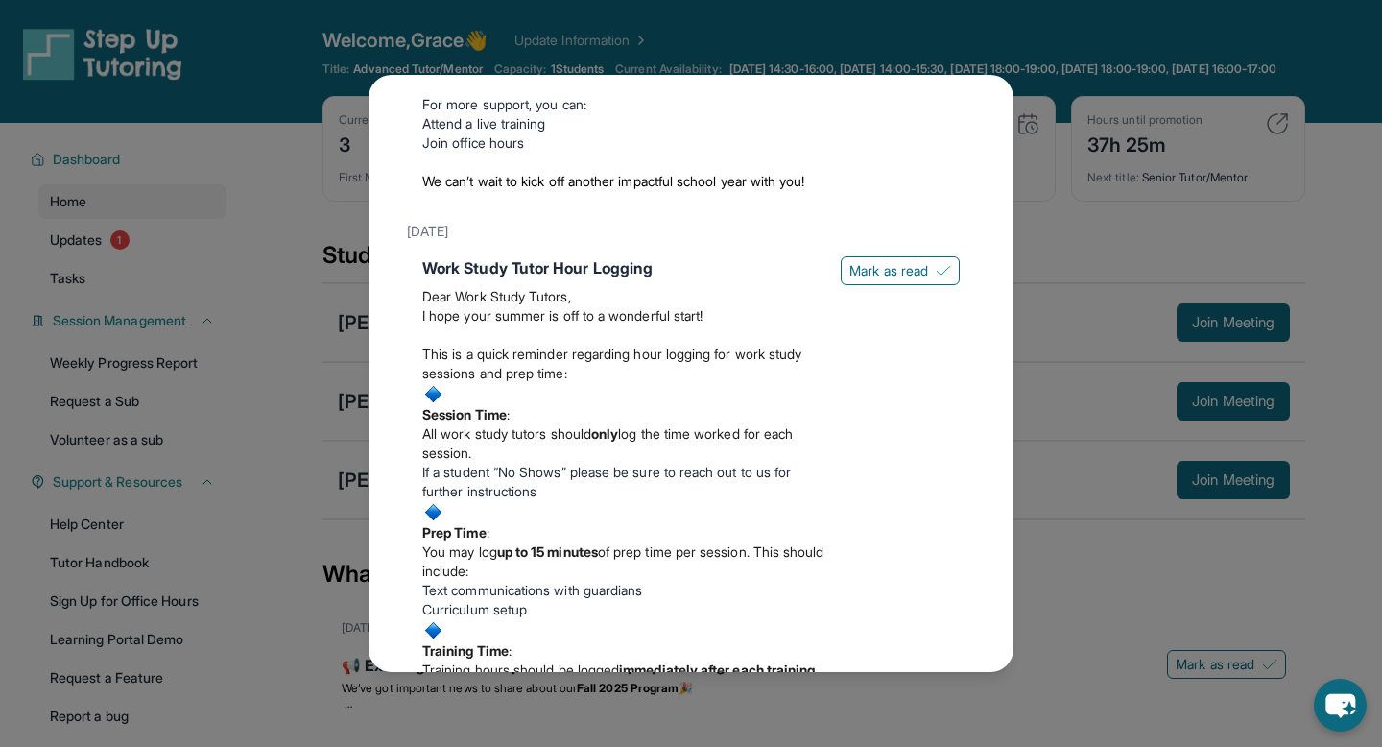
scroll to position [529, 0]
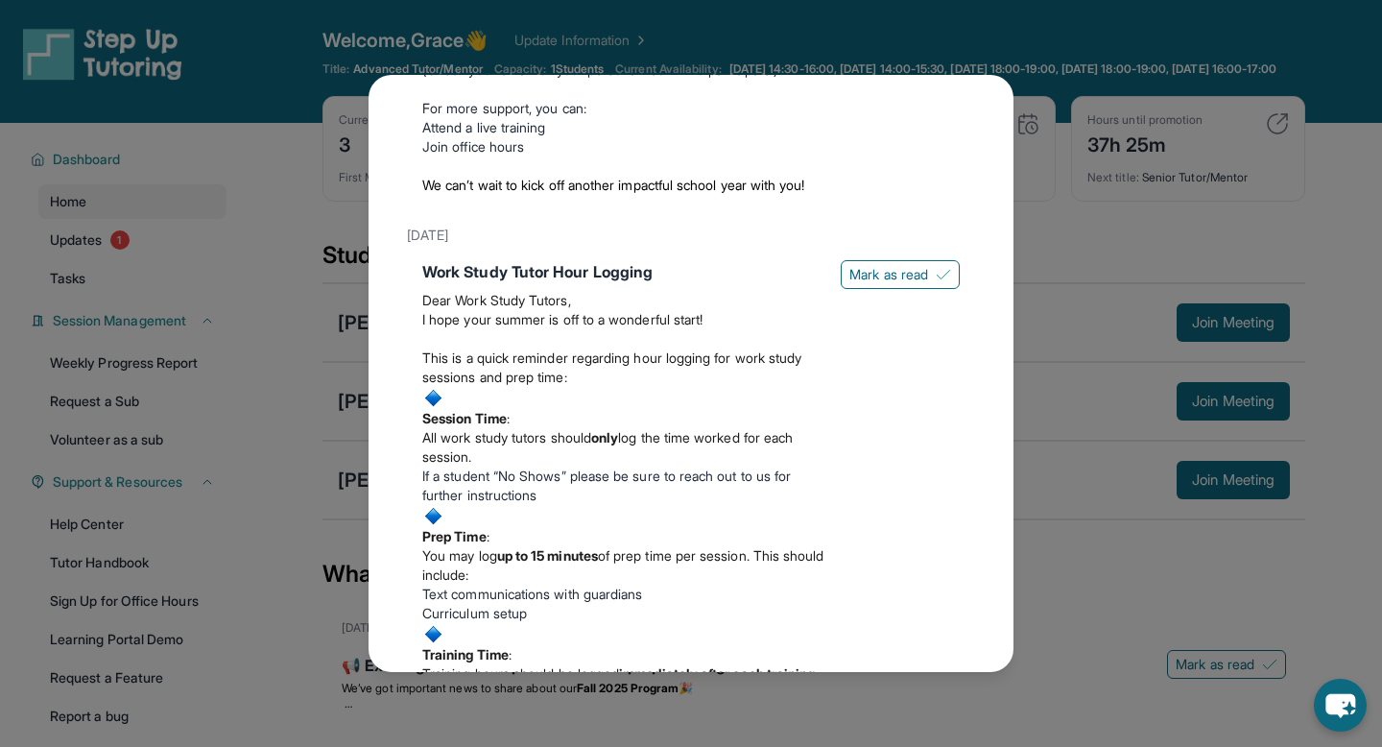
click at [881, 257] on div "Work Study Tutor Hour Logging Dear Work Study Tutors, I hope your summer is off…" at bounding box center [691, 592] width 568 height 680
click at [880, 262] on button "Mark as read" at bounding box center [900, 274] width 119 height 29
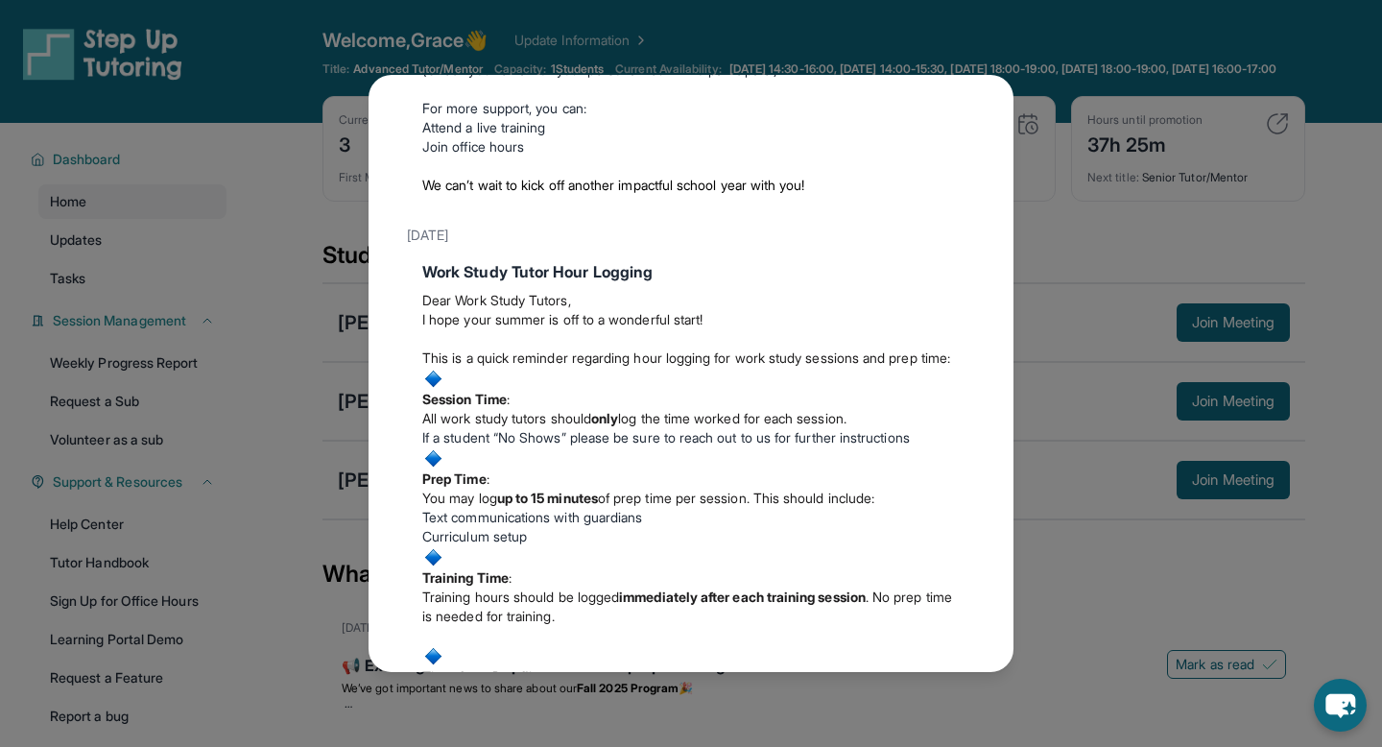
click at [1065, 239] on div "Updates September 5th 📢 Exciting Fall 2025 Updates from Step Up Tutoring! We’ve…" at bounding box center [691, 373] width 1382 height 747
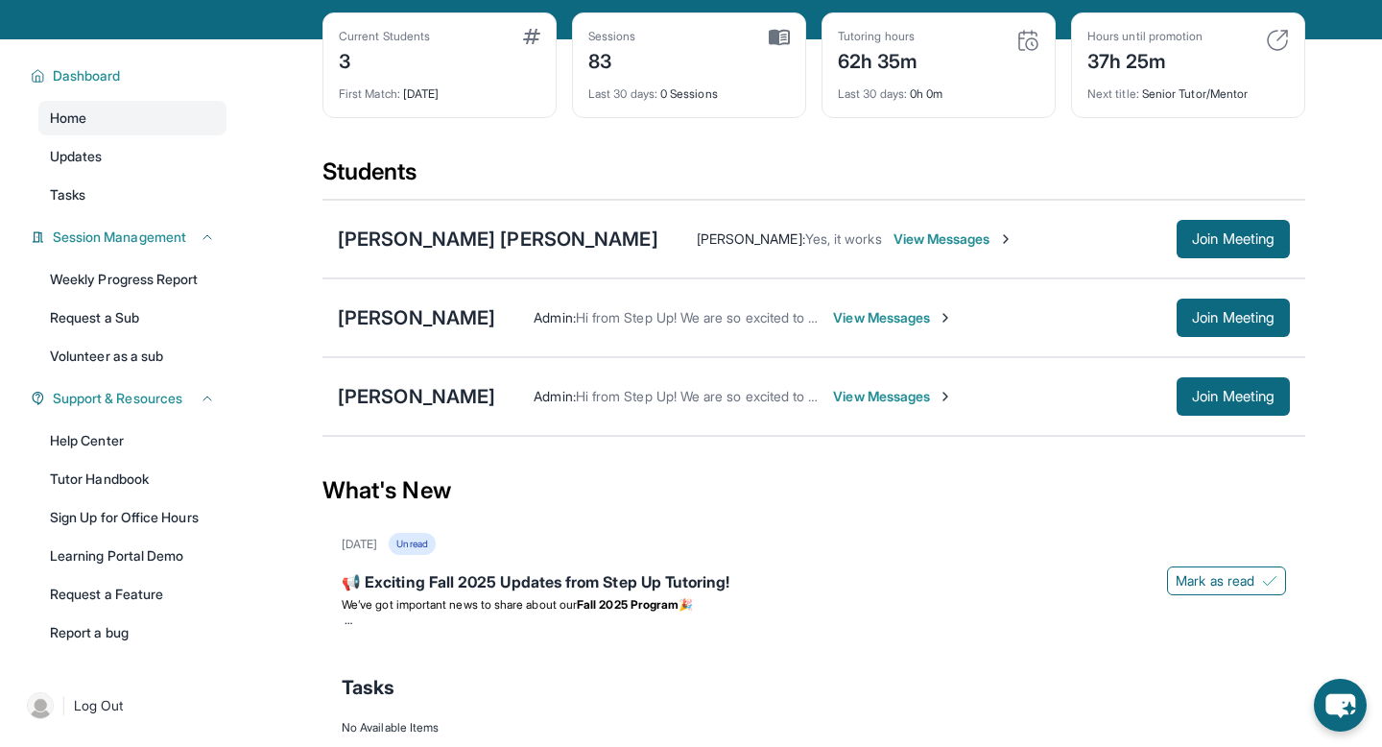
scroll to position [172, 0]
